Goal: Browse casually: Explore the website without a specific task or goal

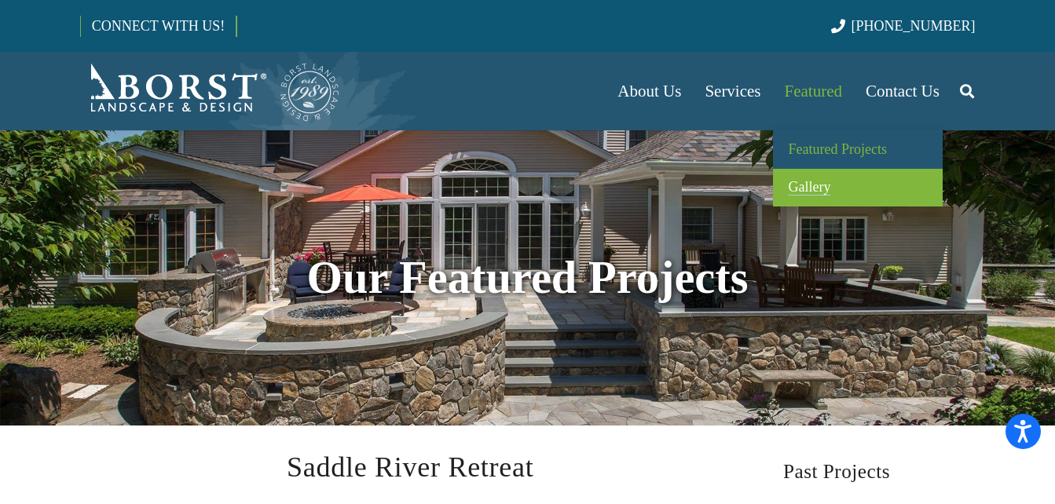
click at [799, 192] on span "Gallery" at bounding box center [809, 187] width 42 height 16
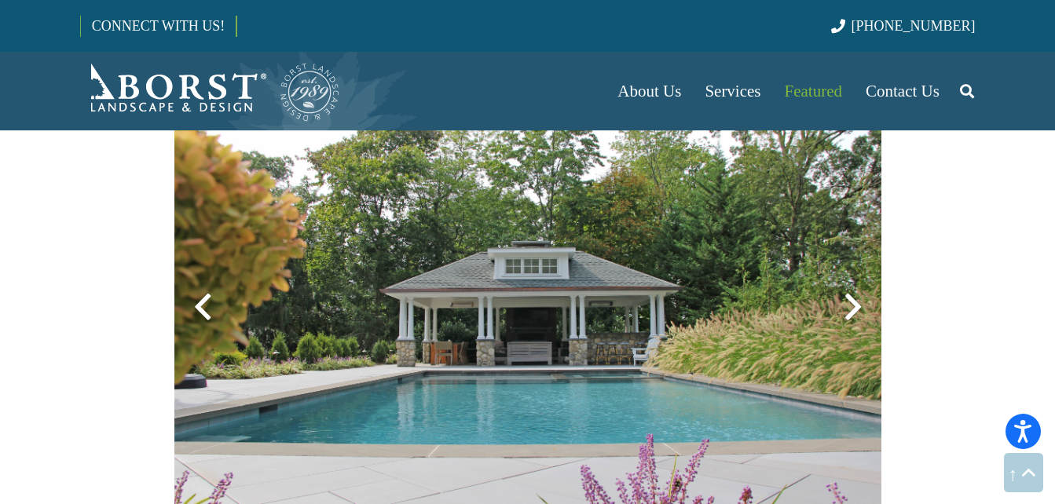
scroll to position [993, 0]
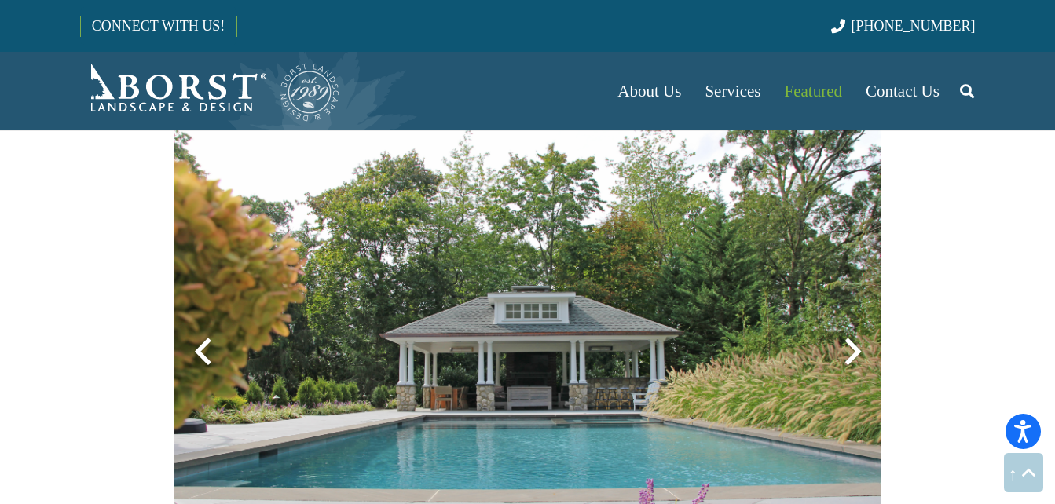
click at [850, 346] on div at bounding box center [853, 352] width 57 height 57
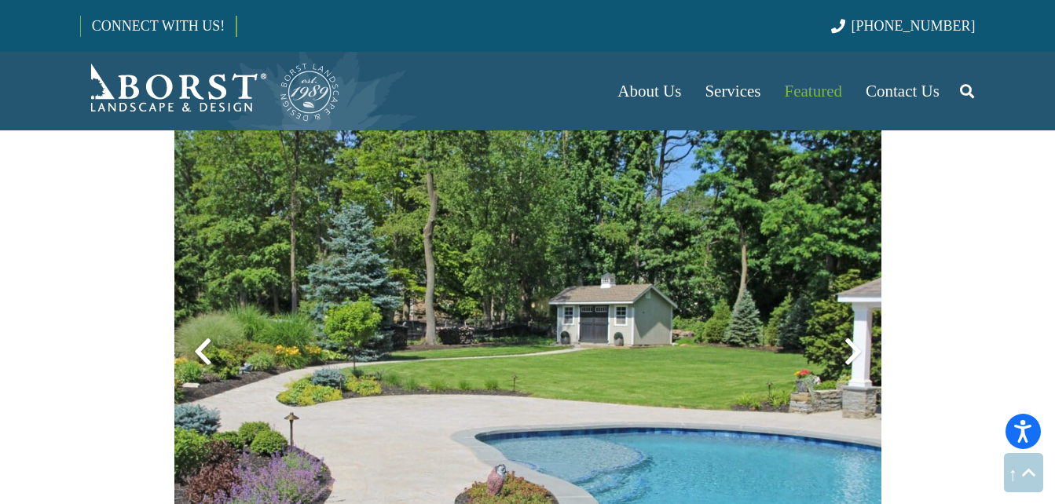
click at [850, 349] on div at bounding box center [853, 352] width 57 height 57
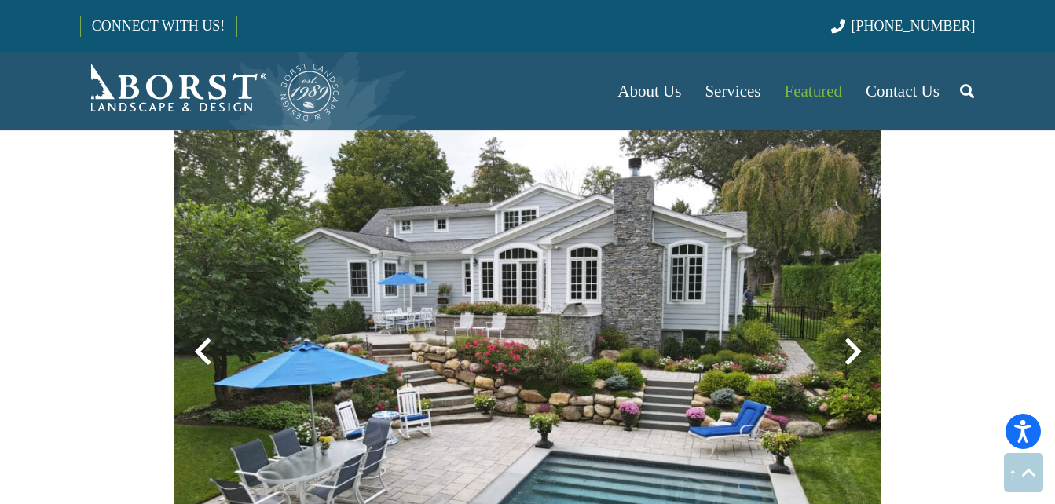
scroll to position [1045, 0]
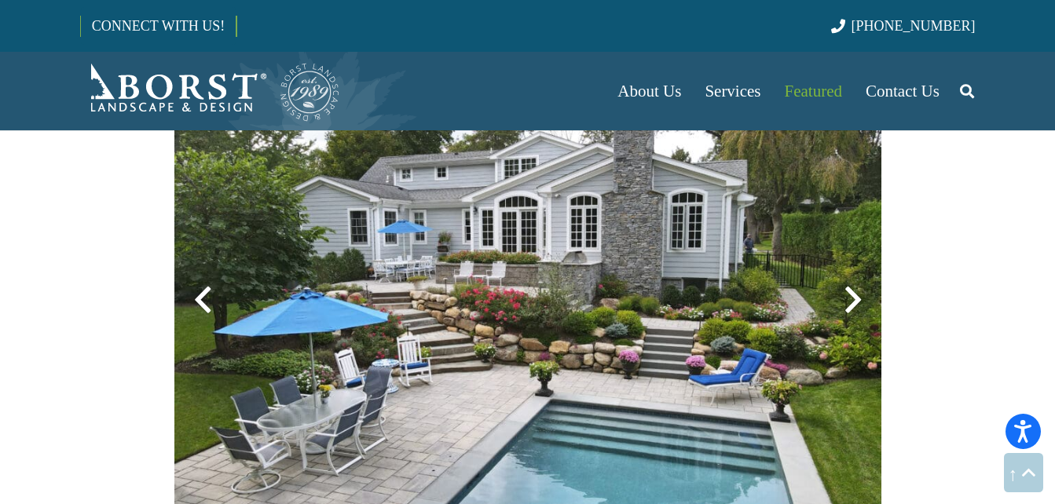
click at [853, 302] on div at bounding box center [853, 300] width 57 height 57
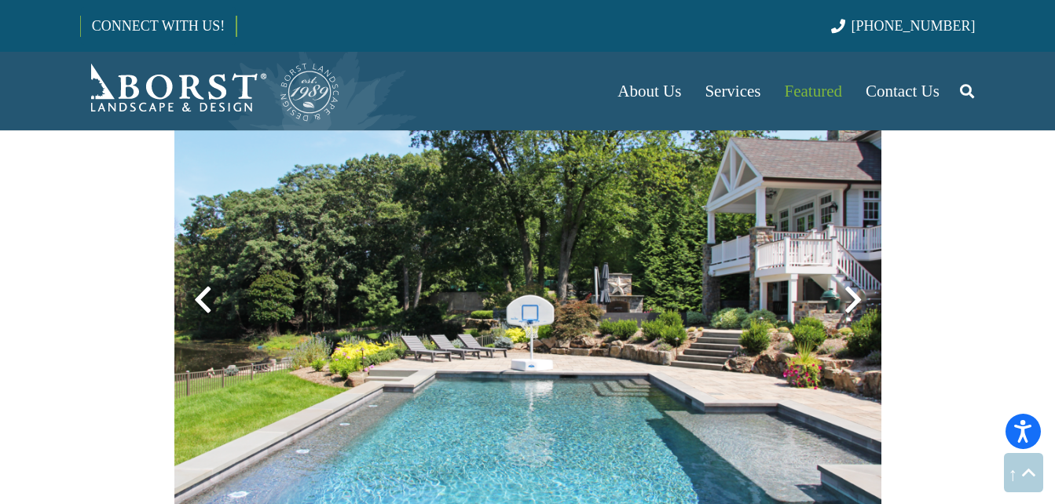
click at [853, 302] on div at bounding box center [853, 300] width 57 height 57
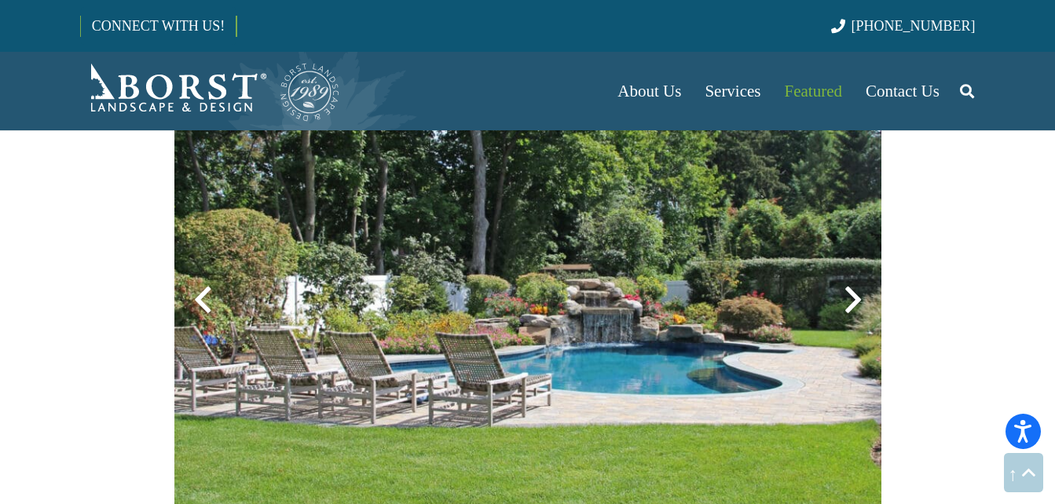
click at [853, 302] on div at bounding box center [853, 300] width 57 height 57
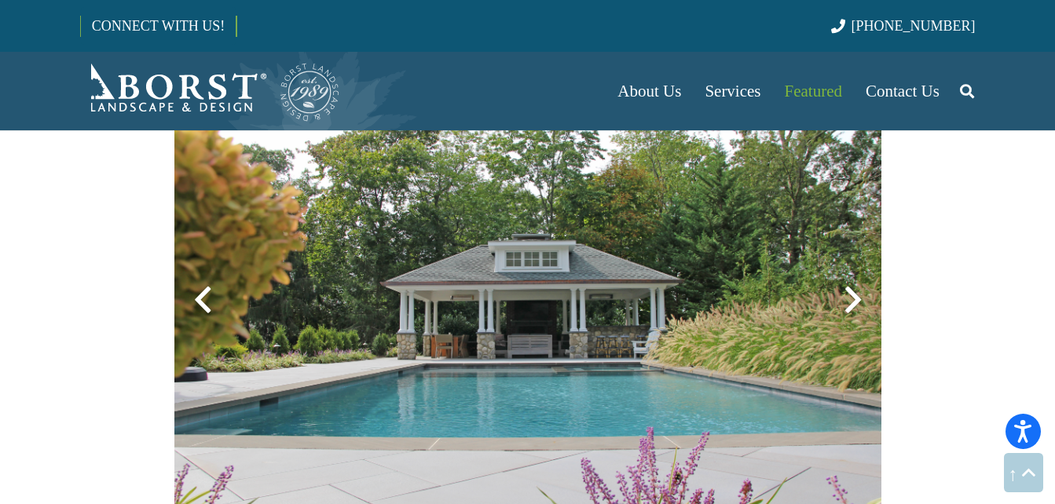
click at [853, 302] on div at bounding box center [853, 300] width 57 height 57
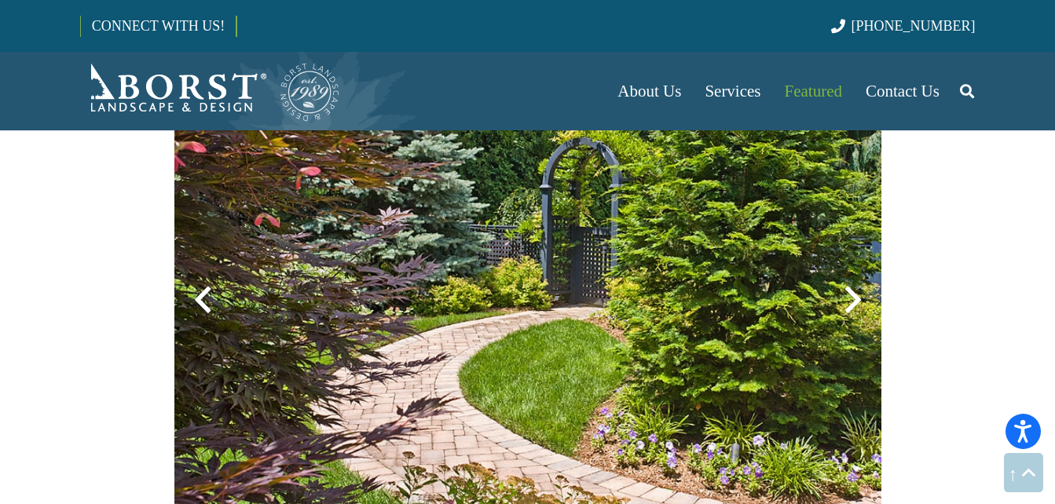
click at [194, 295] on div at bounding box center [202, 300] width 57 height 57
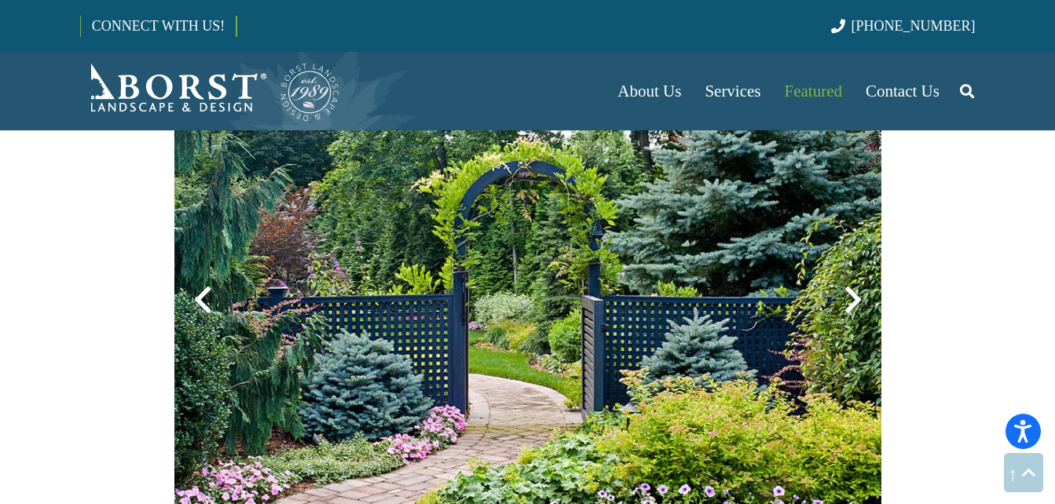
click at [196, 297] on div at bounding box center [202, 300] width 57 height 57
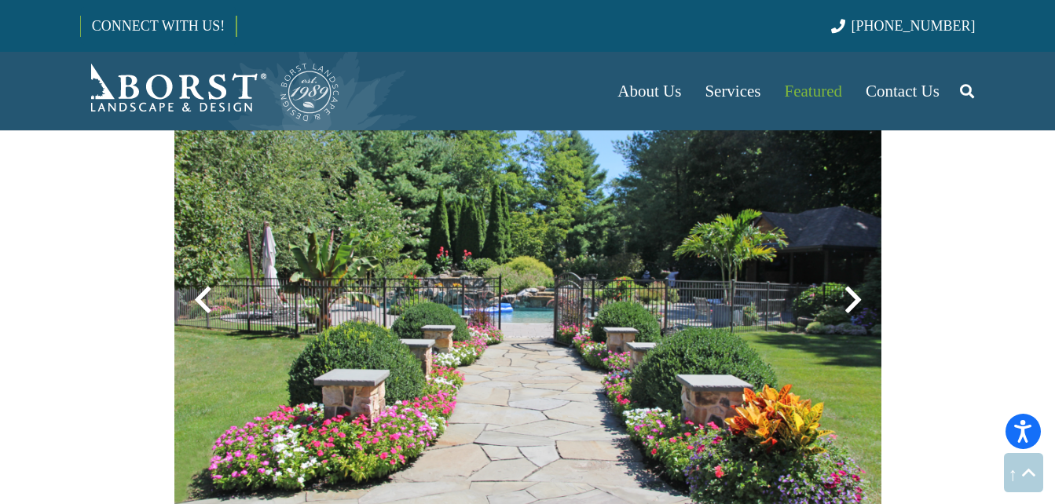
click at [196, 297] on div at bounding box center [202, 300] width 57 height 57
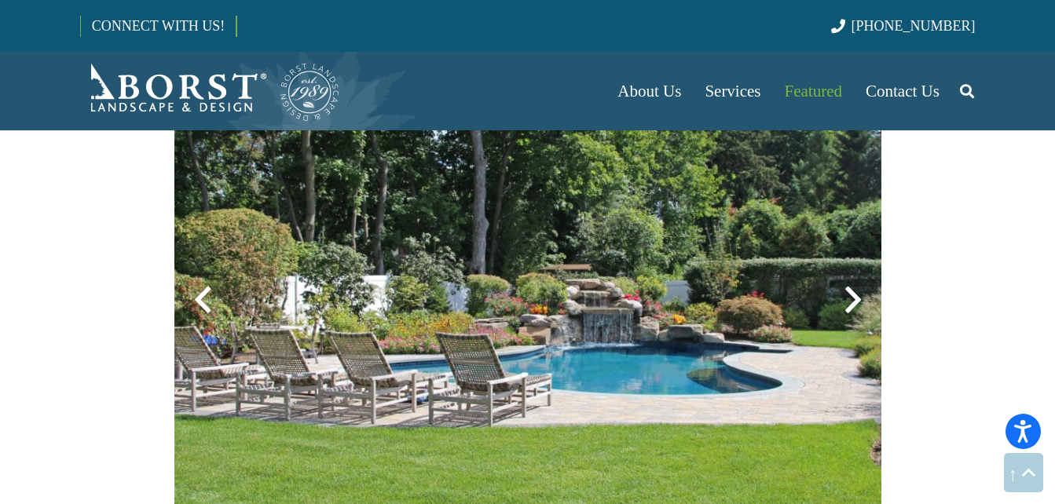
click at [196, 297] on div at bounding box center [202, 300] width 57 height 57
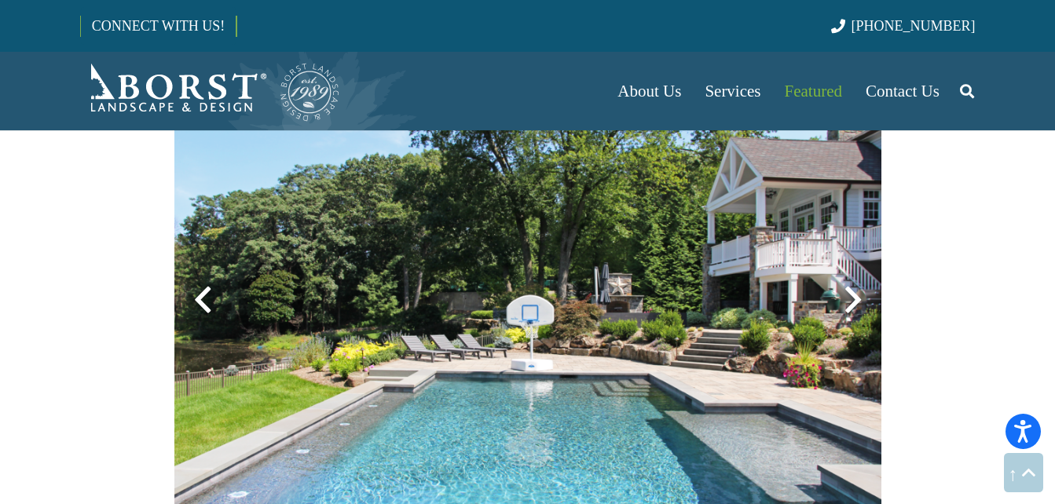
click at [196, 297] on div at bounding box center [202, 300] width 57 height 57
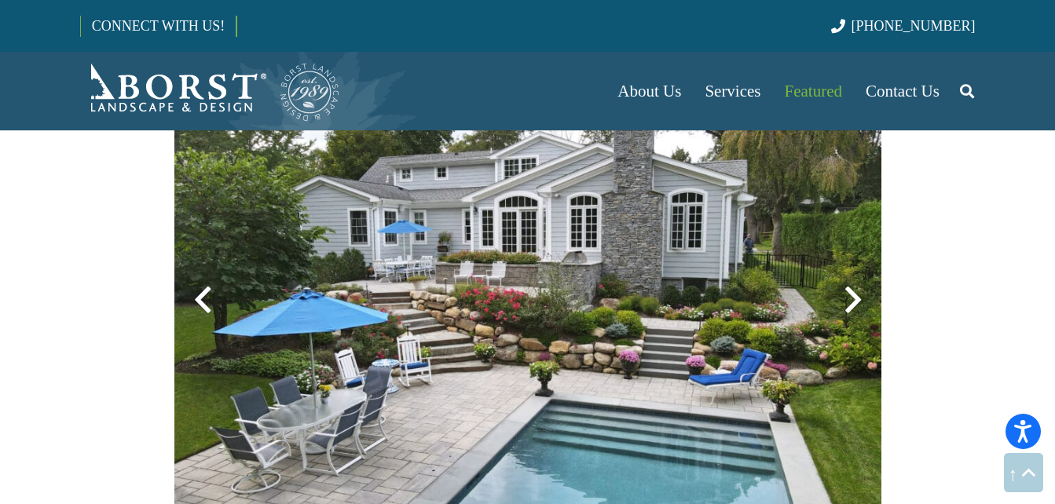
click at [196, 297] on div at bounding box center [202, 300] width 57 height 57
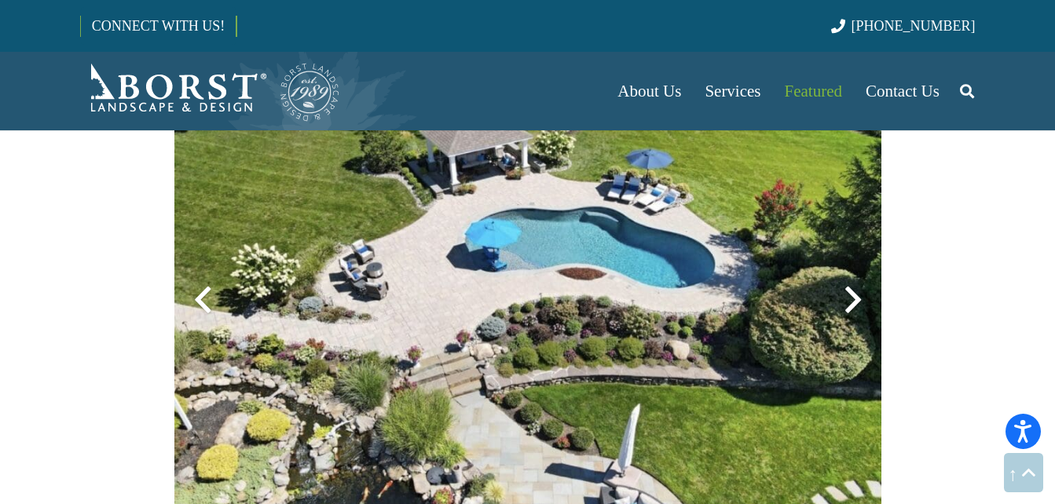
click at [196, 297] on div at bounding box center [202, 300] width 57 height 57
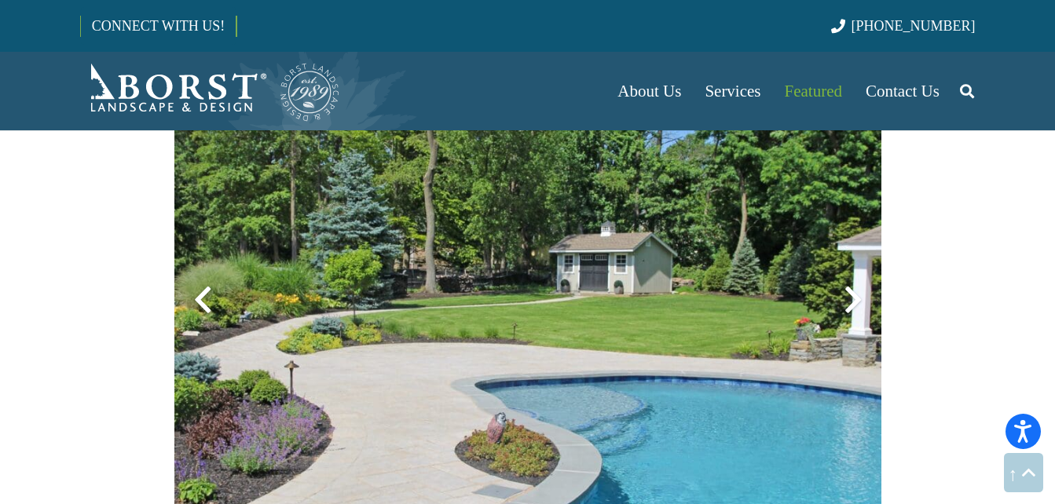
click at [196, 297] on div at bounding box center [202, 300] width 57 height 57
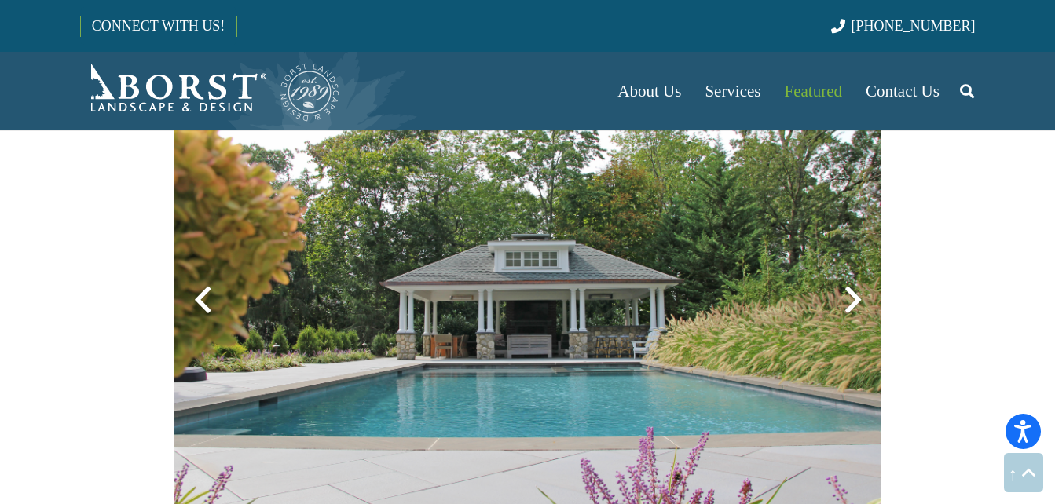
click at [196, 297] on div at bounding box center [202, 300] width 57 height 57
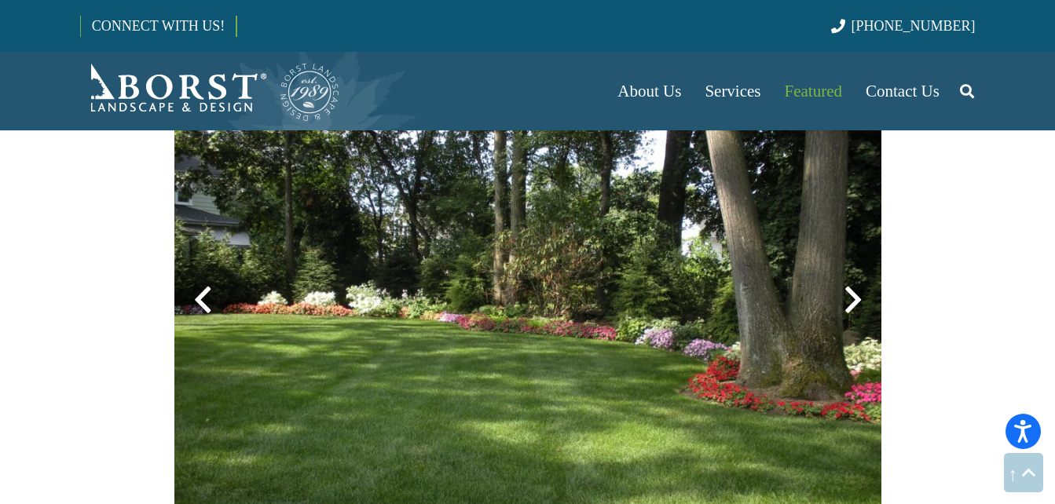
click at [850, 292] on div at bounding box center [853, 300] width 57 height 57
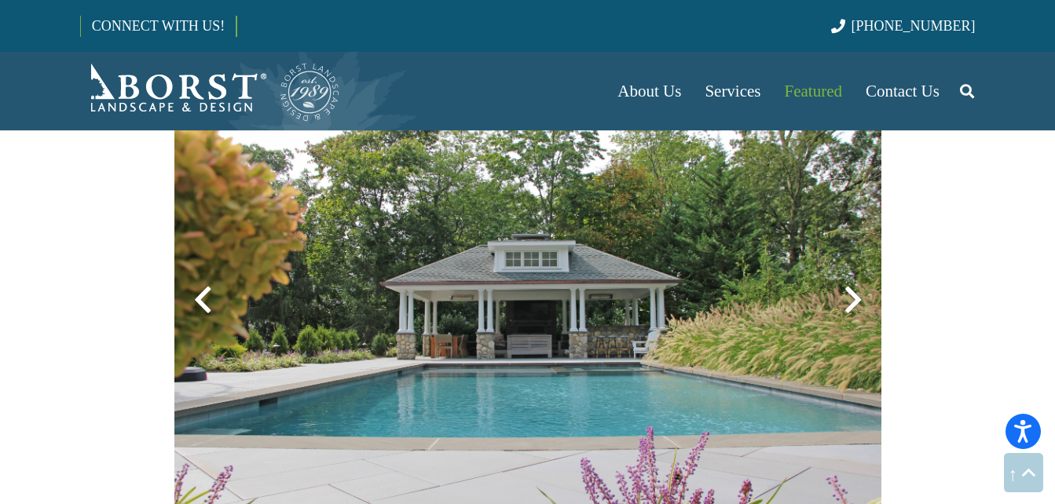
click at [850, 292] on div at bounding box center [853, 300] width 57 height 57
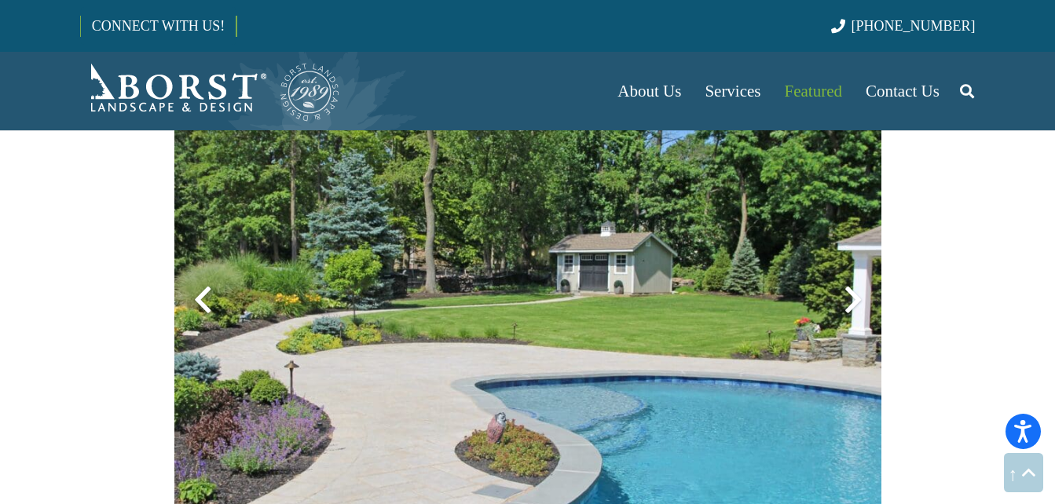
click at [852, 298] on div at bounding box center [853, 300] width 57 height 57
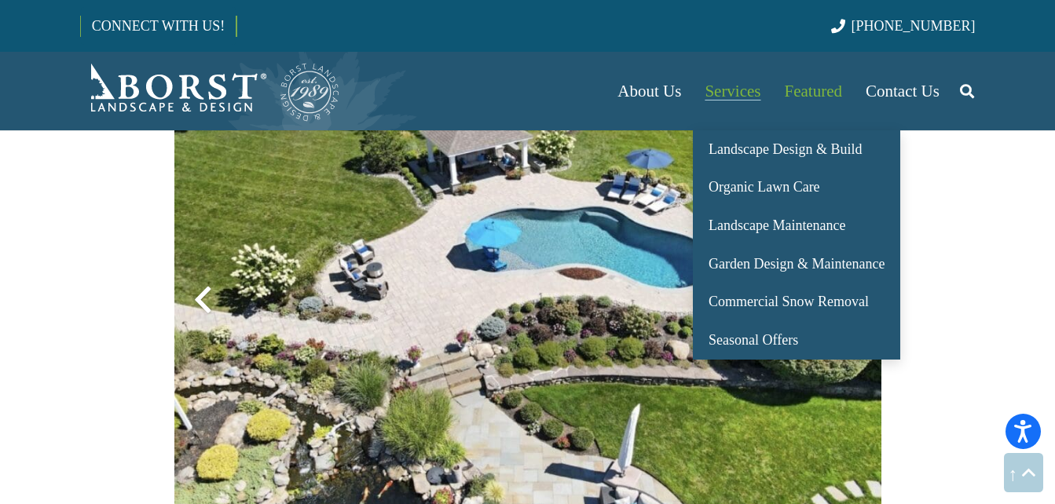
click at [726, 91] on span "Services" at bounding box center [732, 91] width 56 height 19
